Goal: Task Accomplishment & Management: Manage account settings

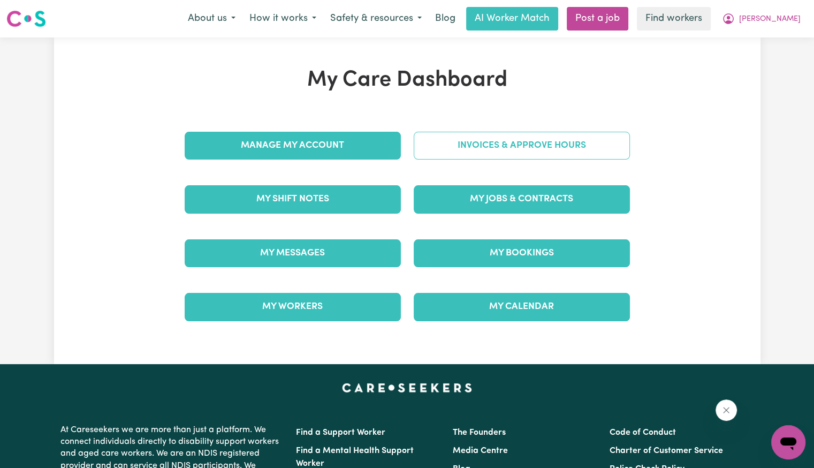
click at [443, 153] on link "Invoices & Approve Hours" at bounding box center [522, 146] width 216 height 28
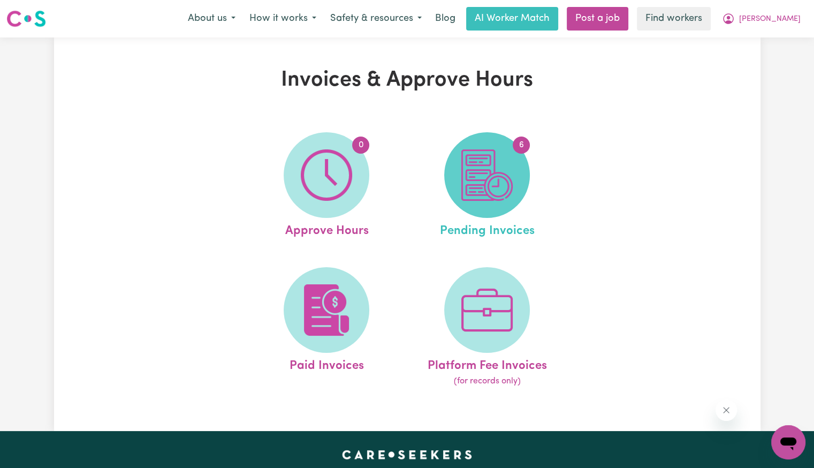
click at [467, 182] on img at bounding box center [487, 174] width 51 height 51
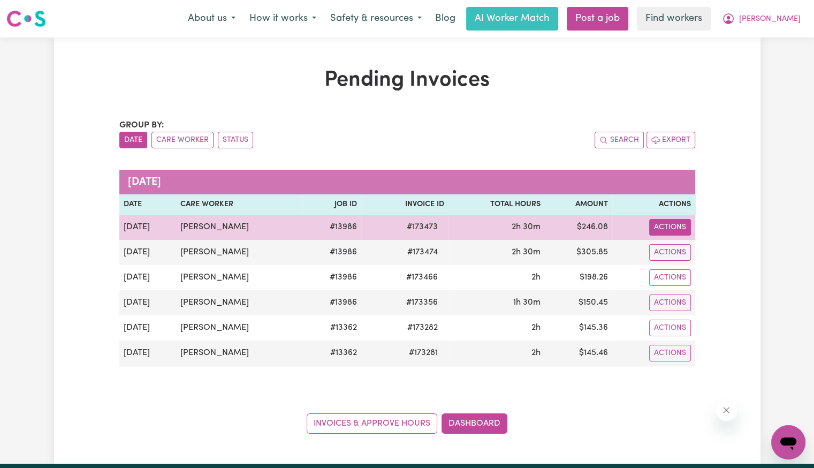
click at [664, 228] on button "Actions" at bounding box center [671, 227] width 42 height 17
click at [678, 250] on link "Download Invoice" at bounding box center [702, 251] width 98 height 21
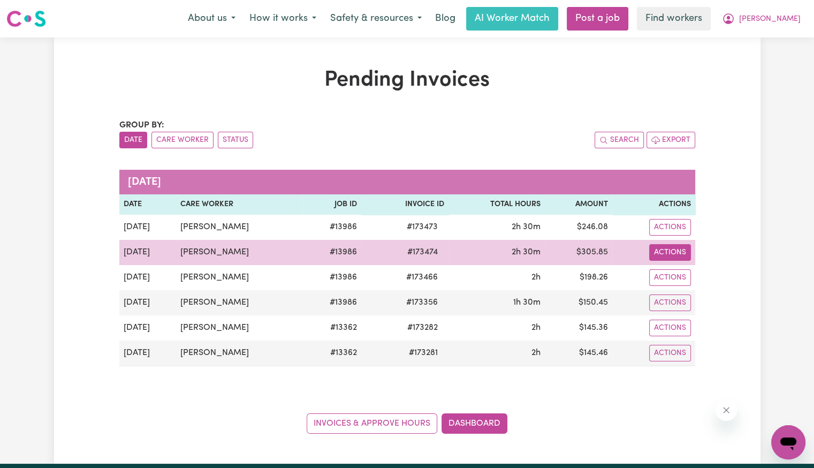
click at [662, 248] on button "Actions" at bounding box center [671, 252] width 42 height 17
click at [673, 267] on link "Download Invoice" at bounding box center [702, 276] width 98 height 21
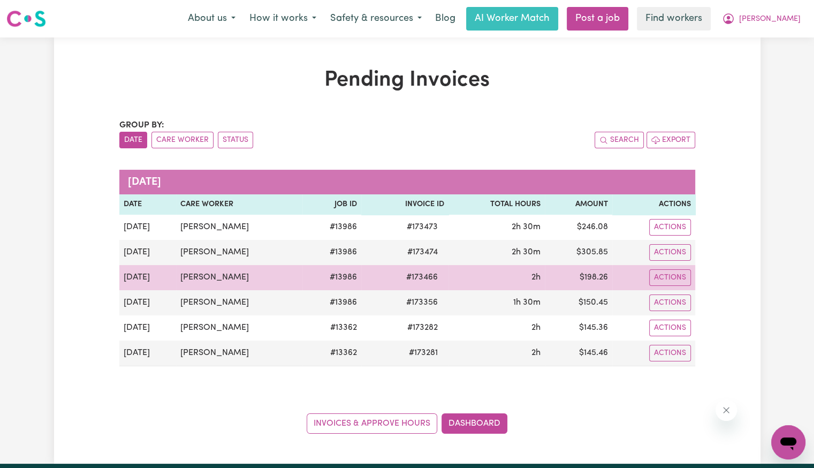
click at [412, 282] on span "# 173466" at bounding box center [422, 277] width 44 height 13
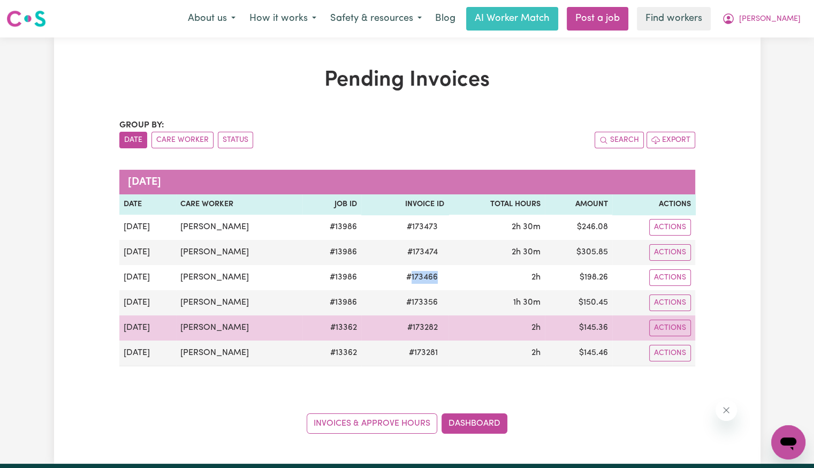
copy span "173466"
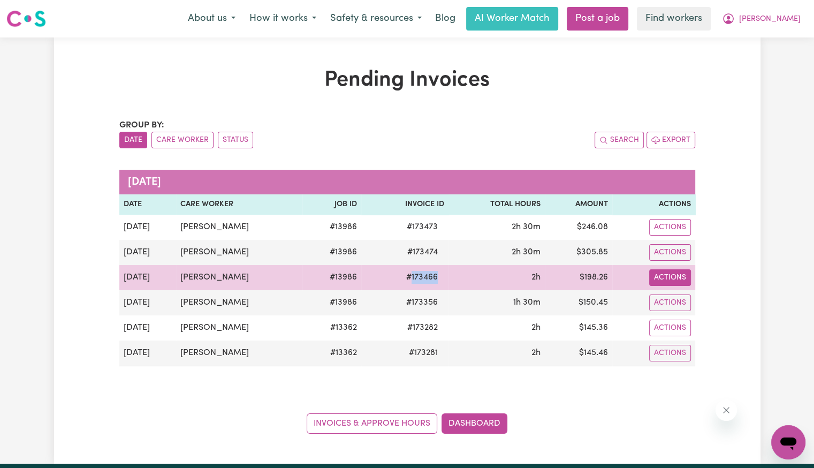
click at [682, 275] on button "Actions" at bounding box center [671, 277] width 42 height 17
click at [683, 297] on link "Download Invoice" at bounding box center [702, 301] width 98 height 21
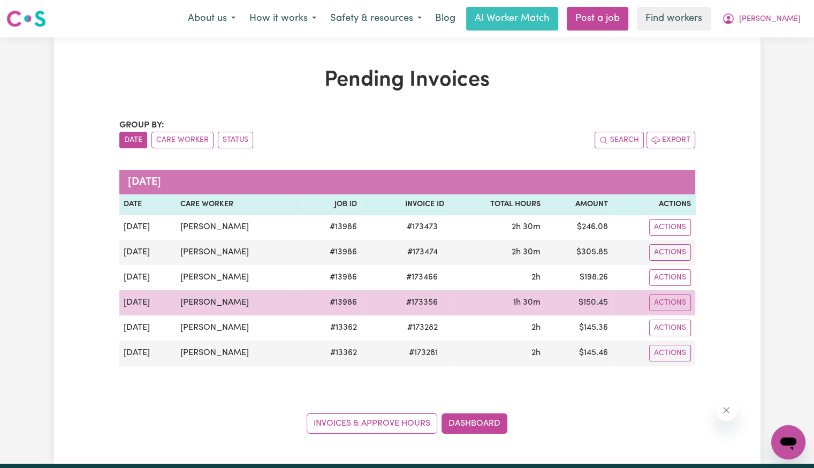
click at [421, 303] on span "# 173356" at bounding box center [422, 302] width 44 height 13
copy span "173356"
click at [674, 298] on button "Actions" at bounding box center [671, 303] width 42 height 17
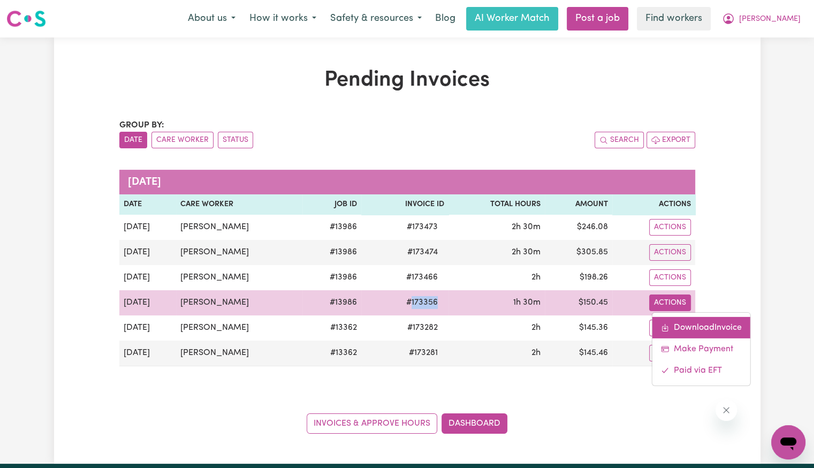
click at [677, 325] on link "Download Invoice" at bounding box center [702, 326] width 98 height 21
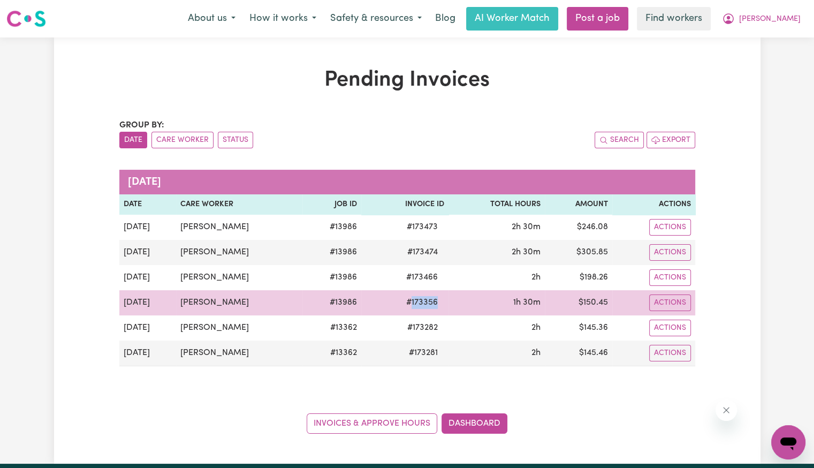
click at [416, 301] on span "# 173356" at bounding box center [422, 302] width 44 height 13
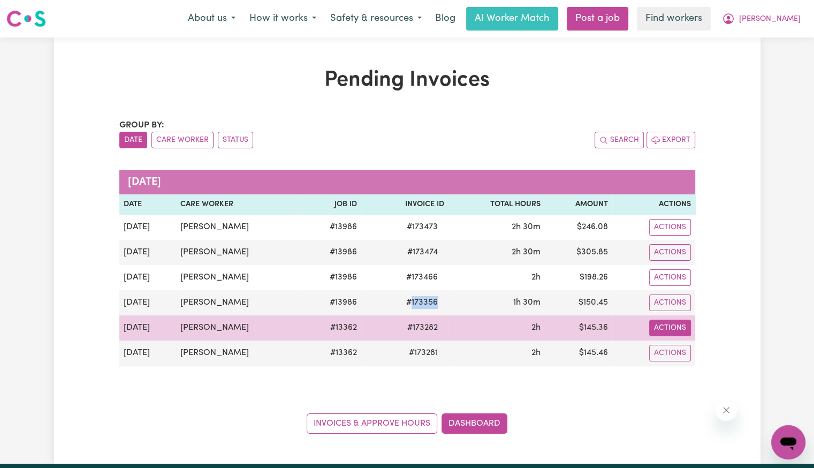
click at [665, 329] on button "Actions" at bounding box center [671, 328] width 42 height 17
click at [676, 349] on link "Download Invoice" at bounding box center [702, 352] width 98 height 21
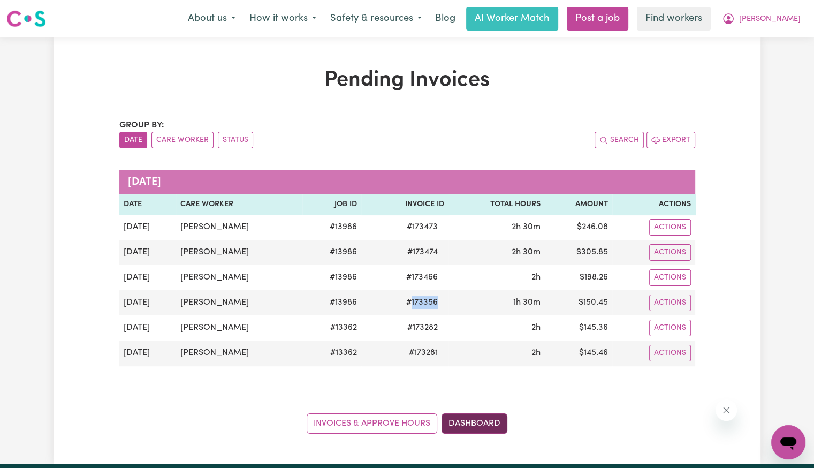
click at [472, 420] on link "Dashboard" at bounding box center [475, 423] width 66 height 20
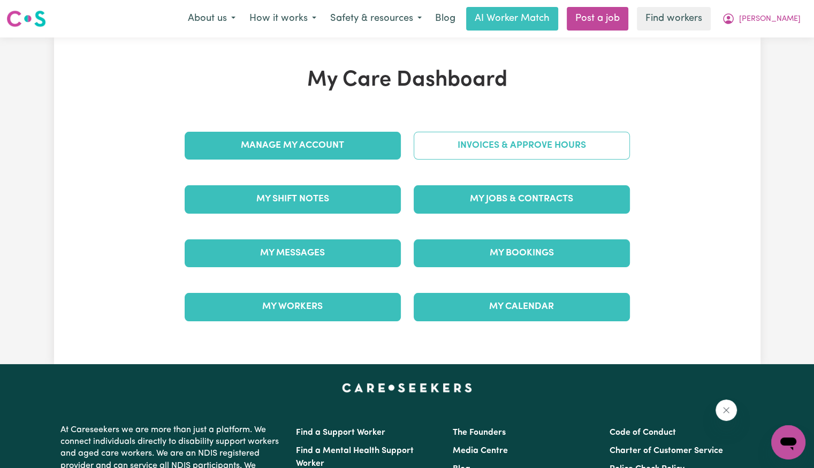
click at [487, 144] on link "Invoices & Approve Hours" at bounding box center [522, 146] width 216 height 28
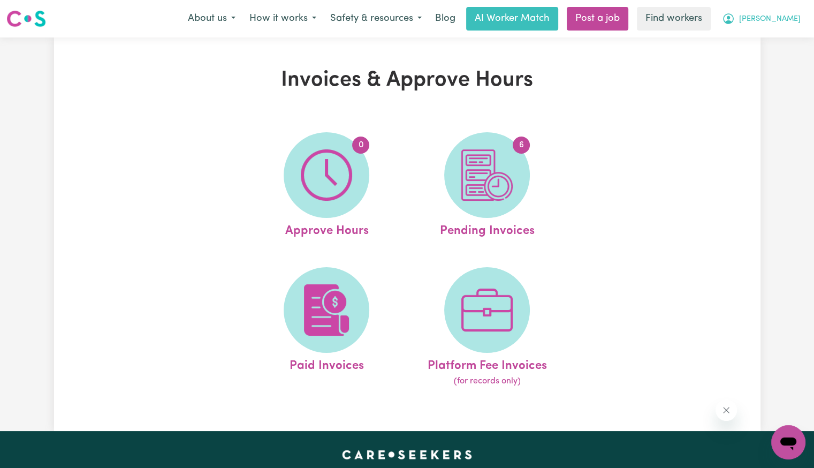
click at [793, 26] on button "[PERSON_NAME]" at bounding box center [761, 18] width 93 height 22
click at [770, 43] on link "My Dashboard" at bounding box center [765, 42] width 85 height 20
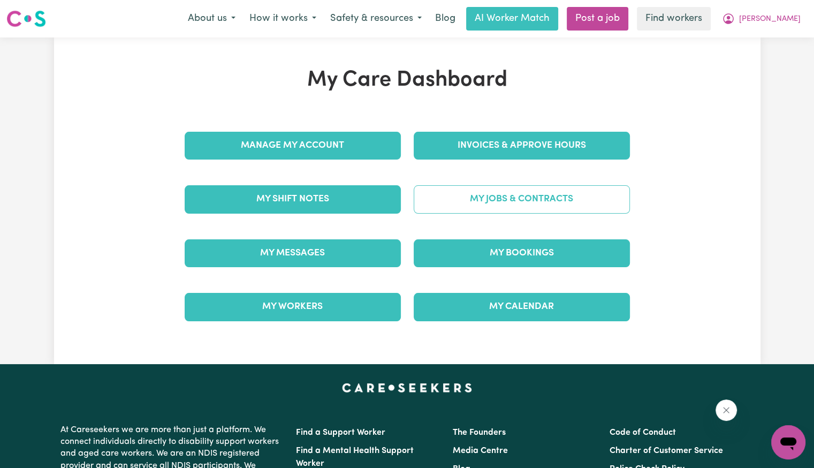
click at [478, 197] on link "My Jobs & Contracts" at bounding box center [522, 199] width 216 height 28
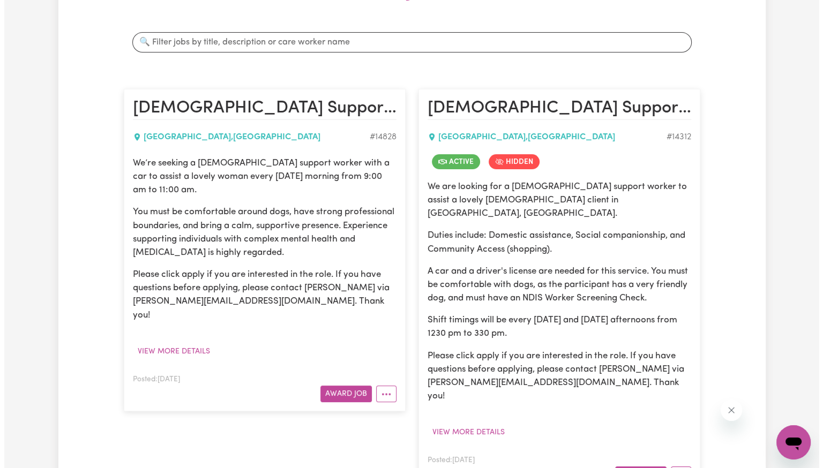
scroll to position [214, 0]
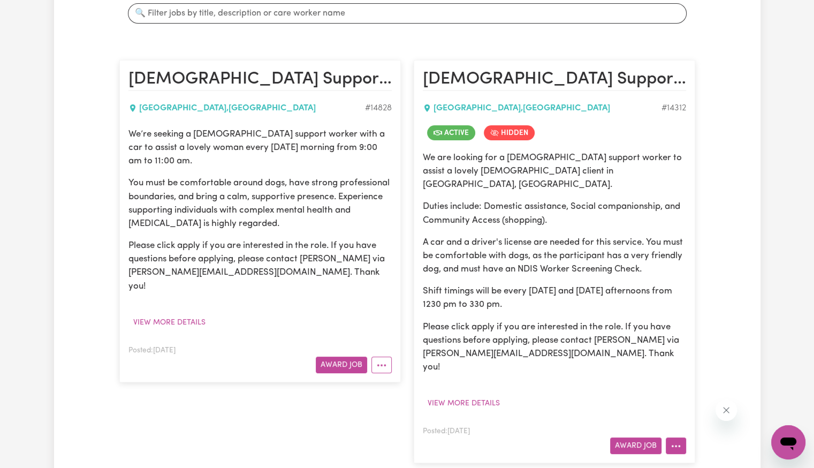
click at [684, 438] on button "More options" at bounding box center [676, 446] width 20 height 17
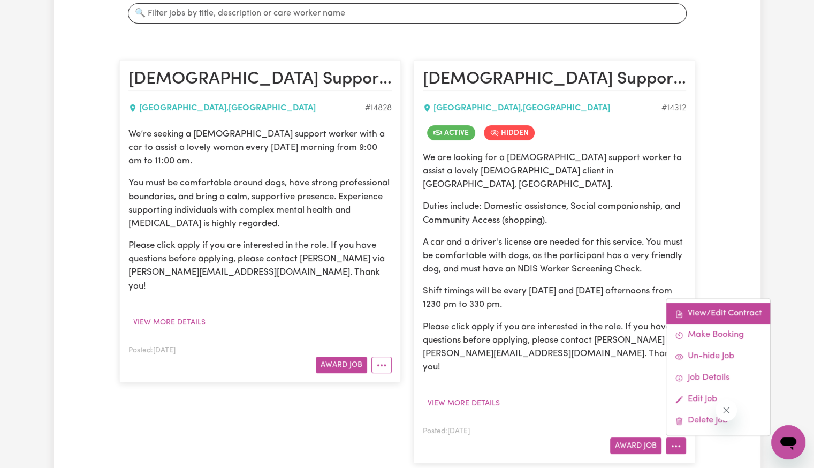
click at [704, 303] on link "View/Edit Contract" at bounding box center [719, 313] width 104 height 21
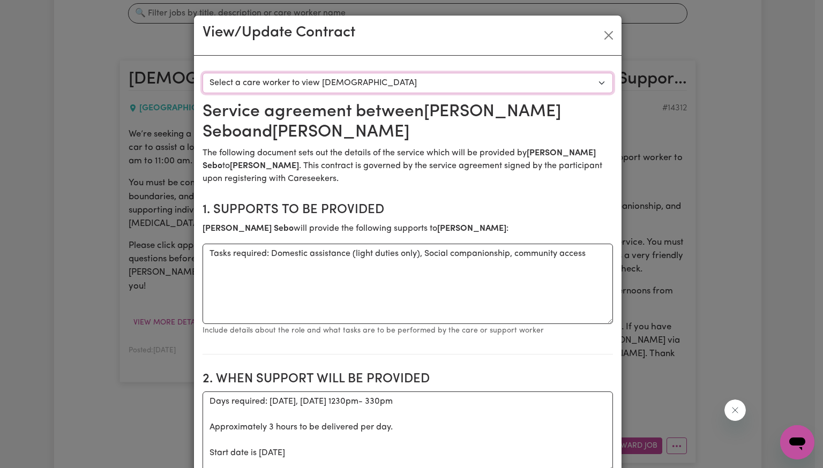
click at [368, 86] on select "Select a care worker to view [DEMOGRAPHIC_DATA] #10205 - [PERSON_NAME] (contrac…" at bounding box center [407, 83] width 410 height 20
click at [600, 37] on button "Close" at bounding box center [608, 35] width 17 height 17
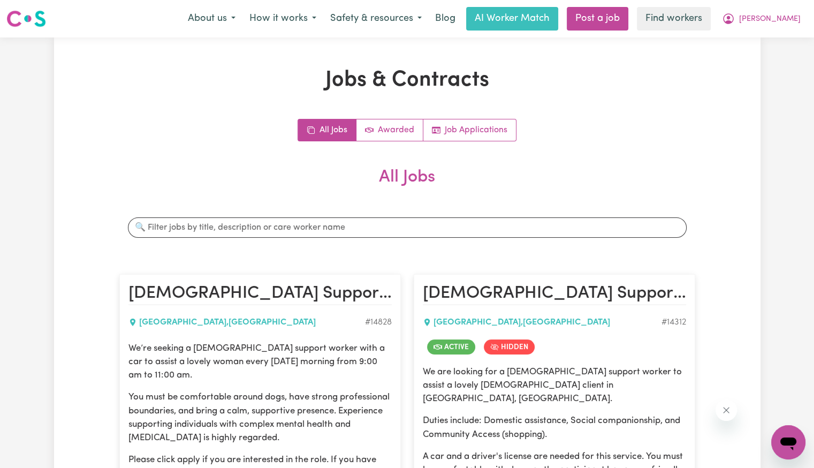
scroll to position [321, 0]
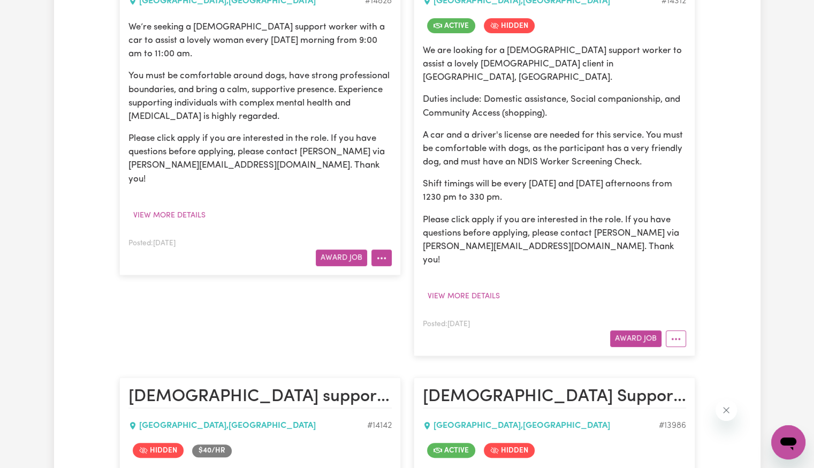
click at [386, 250] on button "More options" at bounding box center [382, 258] width 20 height 17
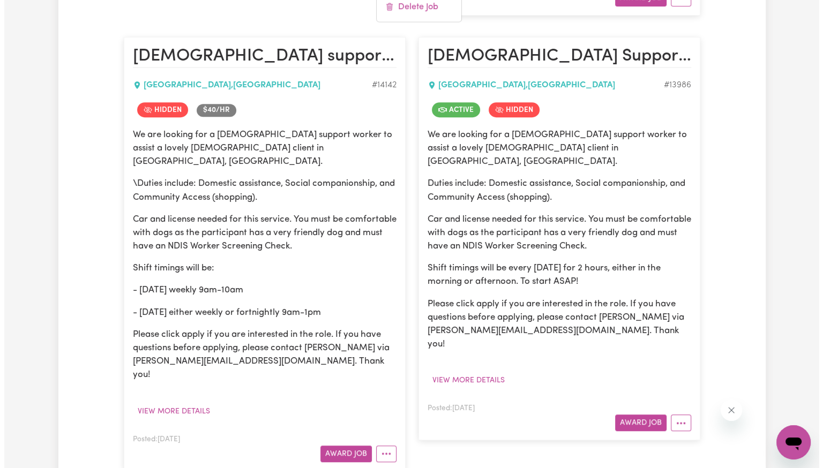
scroll to position [803, 0]
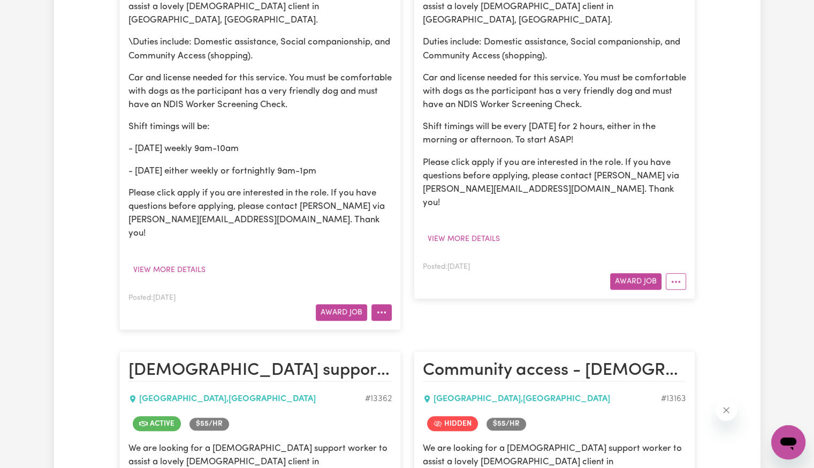
click at [382, 307] on icon "More options" at bounding box center [381, 312] width 11 height 11
click at [681, 276] on icon "More options" at bounding box center [676, 281] width 11 height 11
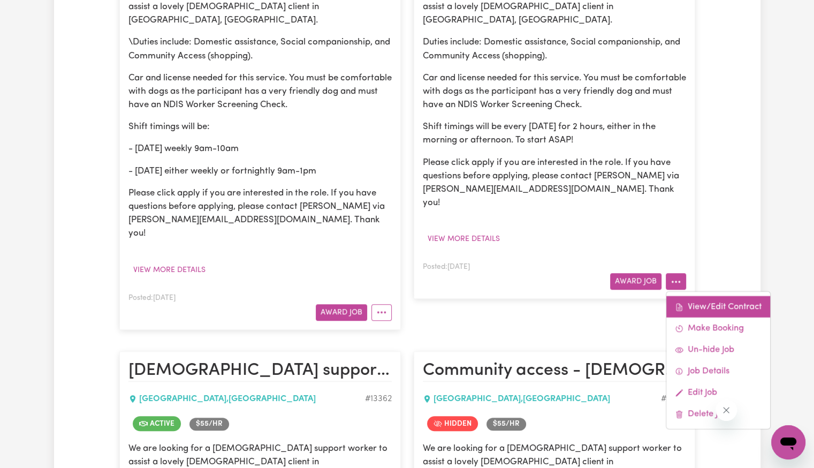
click at [705, 296] on link "View/Edit Contract" at bounding box center [719, 306] width 104 height 21
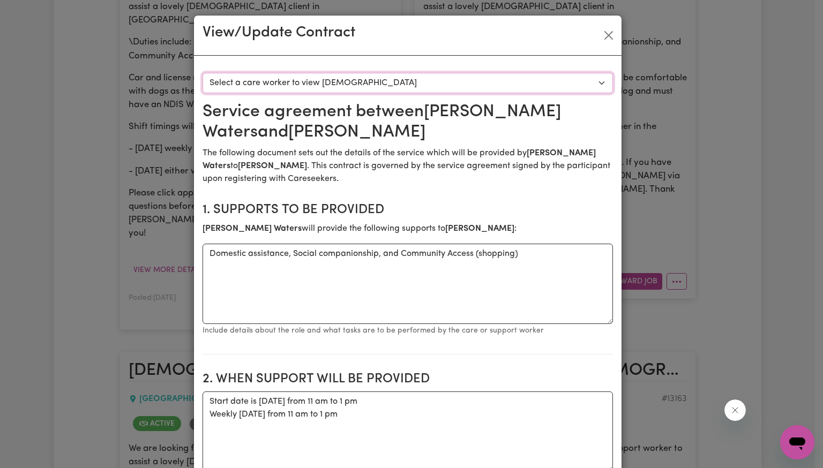
click at [465, 86] on select "Select a care worker to view [DEMOGRAPHIC_DATA] #10050 - [PERSON_NAME] (contrac…" at bounding box center [407, 83] width 410 height 20
select select "9662"
click at [202, 73] on select "Select a care worker to view [DEMOGRAPHIC_DATA] #10050 - [PERSON_NAME] (contrac…" at bounding box center [407, 83] width 410 height 20
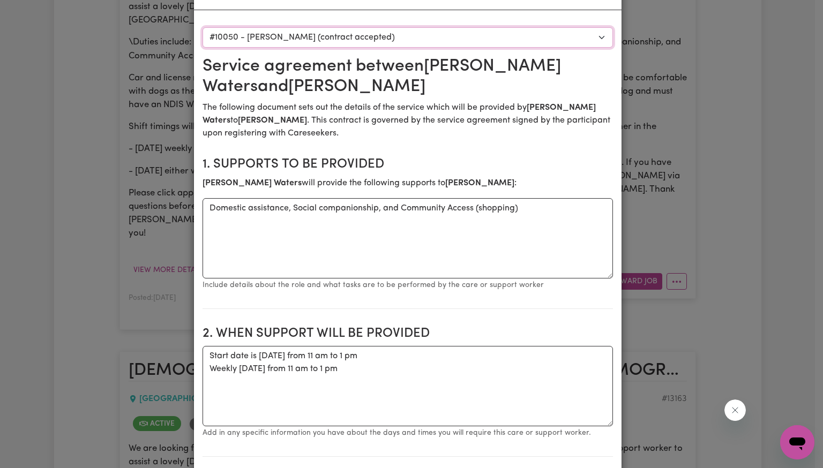
scroll to position [0, 0]
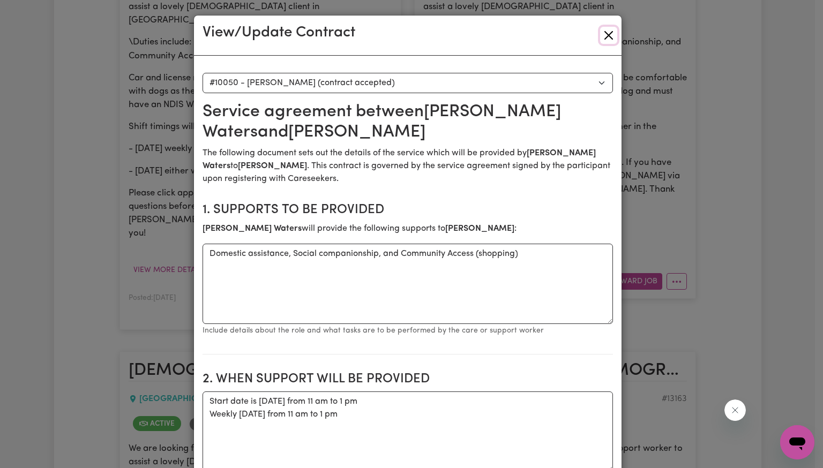
click at [606, 38] on button "Close" at bounding box center [608, 35] width 17 height 17
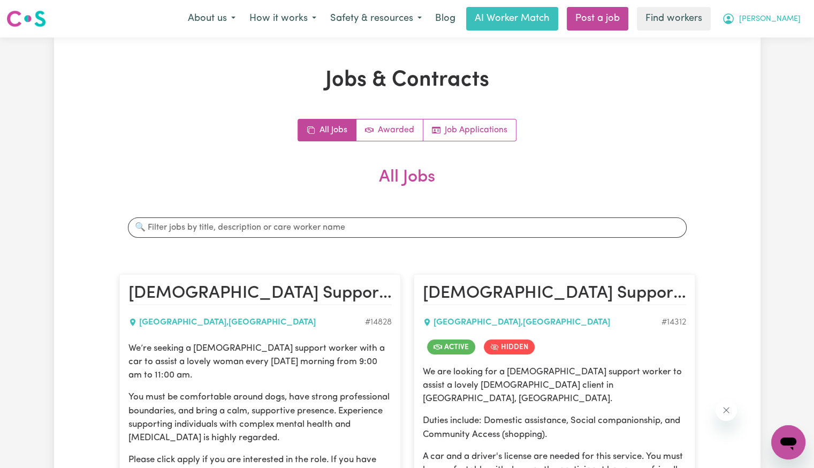
click at [786, 22] on span "[PERSON_NAME]" at bounding box center [771, 19] width 62 height 12
click at [776, 41] on link "My Dashboard" at bounding box center [765, 42] width 85 height 20
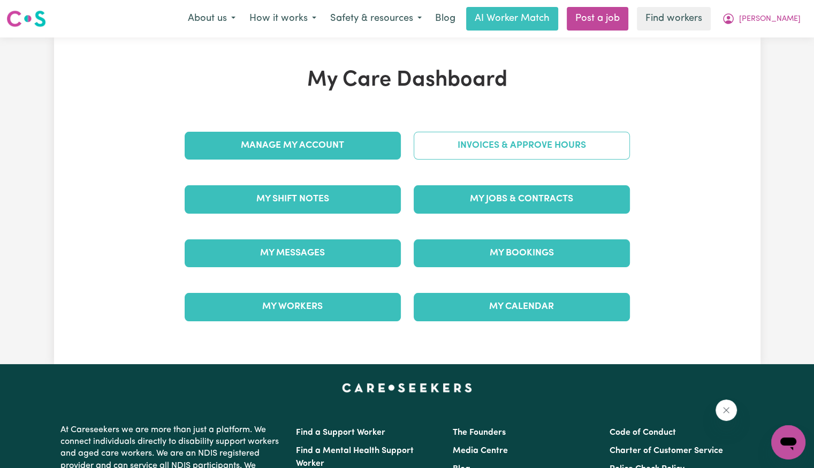
click at [541, 148] on link "Invoices & Approve Hours" at bounding box center [522, 146] width 216 height 28
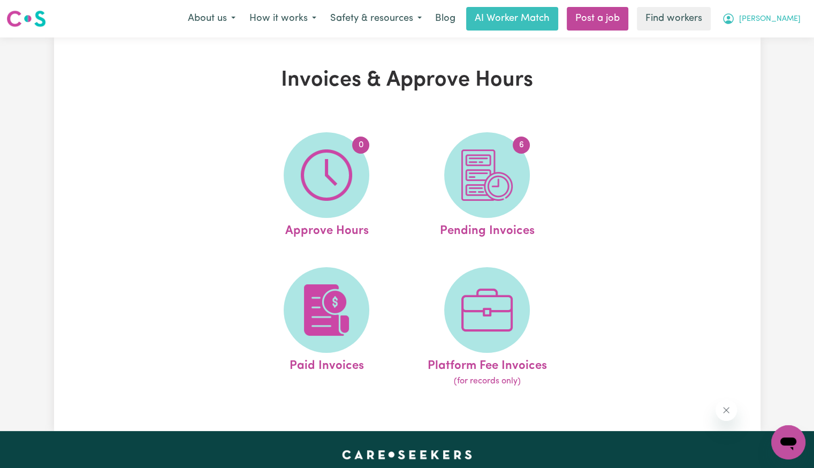
click at [788, 19] on span "[PERSON_NAME]" at bounding box center [771, 19] width 62 height 12
click at [771, 57] on link "Logout" at bounding box center [765, 61] width 85 height 20
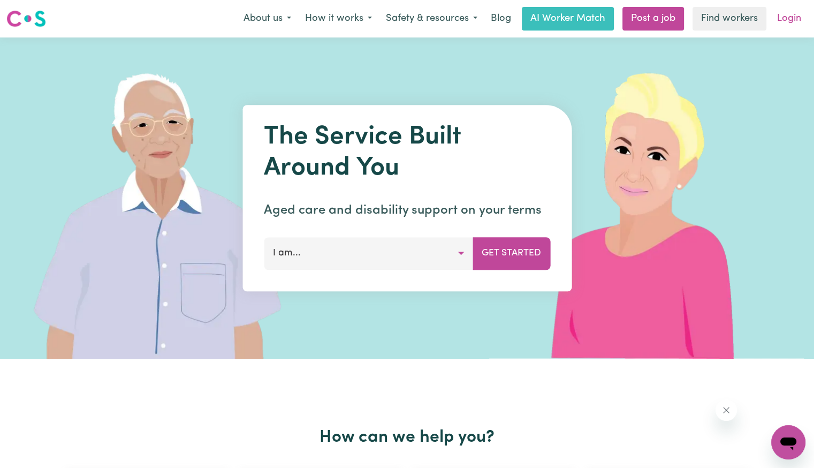
click at [786, 22] on link "Login" at bounding box center [789, 19] width 37 height 24
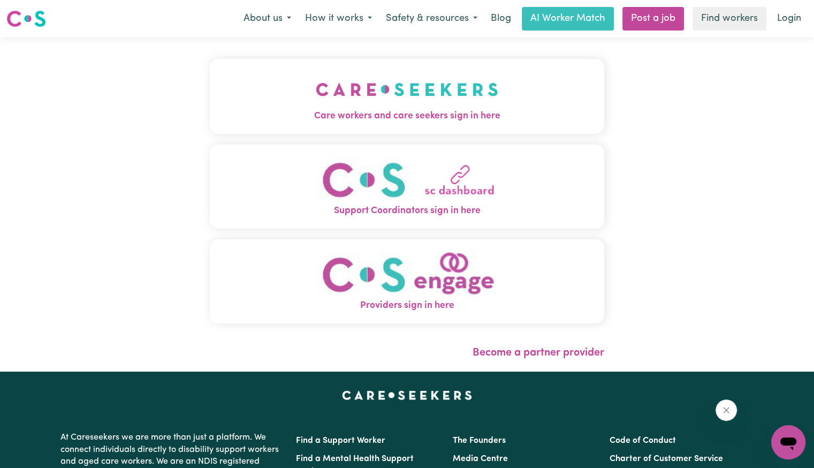
click at [210, 115] on span "Care workers and care seekers sign in here" at bounding box center [407, 116] width 395 height 14
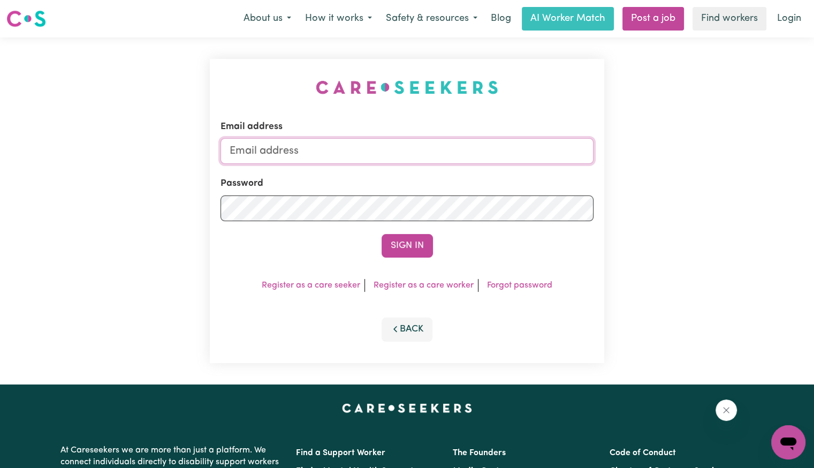
click at [413, 140] on input "Email address" at bounding box center [407, 151] width 373 height 26
drag, startPoint x: 289, startPoint y: 150, endPoint x: 455, endPoint y: 145, distance: 166.1
click at [455, 145] on input "[EMAIL_ADDRESS][PERSON_NAME][PERSON_NAME][DOMAIN_NAME]" at bounding box center [407, 151] width 373 height 26
drag, startPoint x: 503, startPoint y: 148, endPoint x: 287, endPoint y: 150, distance: 215.8
click at [287, 150] on input "Superuser~tracy@[EMAIL_ADDRESS][DOMAIN_NAME]" at bounding box center [407, 151] width 373 height 26
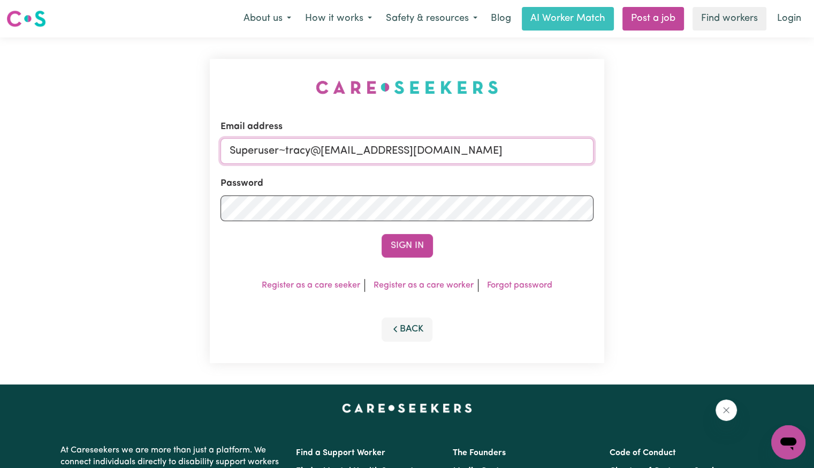
paste input "email"
type input "[EMAIL_ADDRESS][PERSON_NAME][DOMAIN_NAME]"
click at [382, 234] on button "Sign In" at bounding box center [407, 246] width 51 height 24
